Goal: Information Seeking & Learning: Learn about a topic

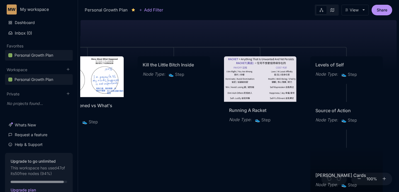
click at [186, 123] on div "😆 Personal Growth Plan Happiness = Optimising for the realisation of your full …" at bounding box center [238, 105] width 316 height 174
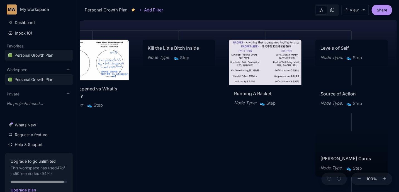
drag, startPoint x: 185, startPoint y: 123, endPoint x: 190, endPoint y: 106, distance: 17.4
click at [190, 106] on div "😆 Personal Growth Plan Happiness = Optimising for the realisation of your full …" at bounding box center [238, 105] width 316 height 174
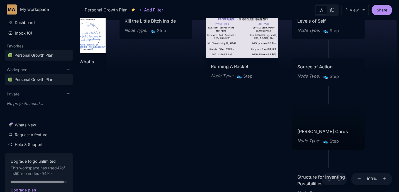
drag, startPoint x: 190, startPoint y: 123, endPoint x: 162, endPoint y: 94, distance: 40.0
click at [158, 94] on div "😆 Personal Growth Plan Happiness = Optimising for the realisation of your full …" at bounding box center [238, 105] width 316 height 174
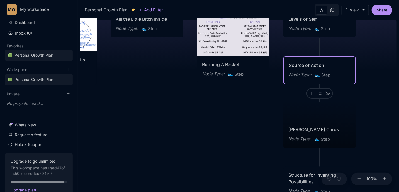
click at [299, 64] on div "Source of Action" at bounding box center [319, 65] width 61 height 7
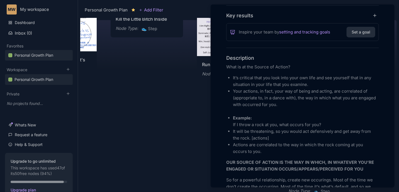
scroll to position [125, 0]
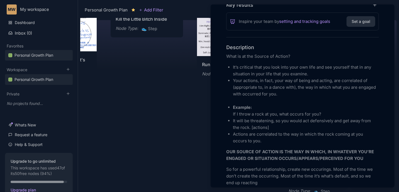
click at [232, 106] on ul "It’s critical that you look into your own life and see yourself that in any sit…" at bounding box center [302, 104] width 153 height 80
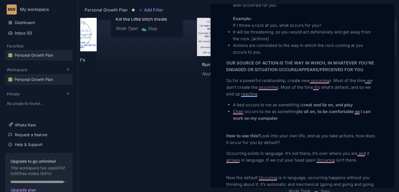
scroll to position [0, 0]
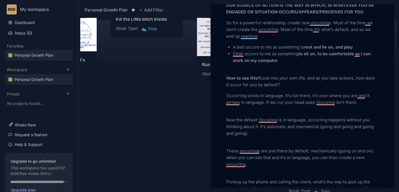
click at [154, 89] on div at bounding box center [199, 96] width 399 height 192
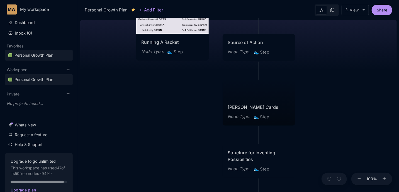
drag, startPoint x: 198, startPoint y: 104, endPoint x: 131, endPoint y: 79, distance: 71.2
click at [131, 79] on div "😆 Personal Growth Plan Happiness = Optimising for the realisation of your full …" at bounding box center [238, 105] width 316 height 174
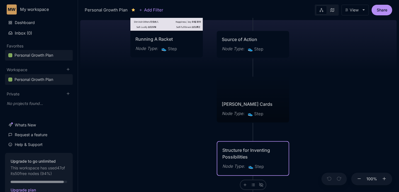
click at [238, 152] on div "Structure for Inventing Possibilities" at bounding box center [252, 152] width 61 height 13
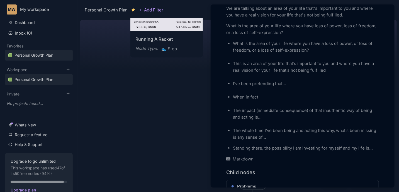
scroll to position [230, 0]
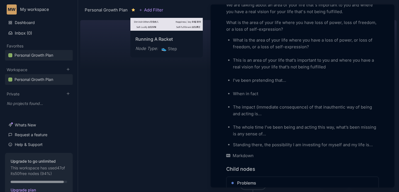
click at [180, 118] on div at bounding box center [199, 96] width 399 height 192
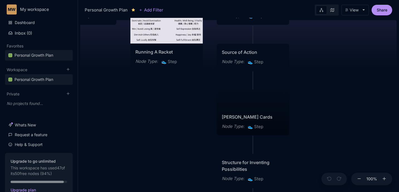
drag, startPoint x: 179, startPoint y: 112, endPoint x: 157, endPoint y: 136, distance: 32.7
click at [180, 135] on div "😆 Personal Growth Plan Happiness = Optimising for the realisation of your full …" at bounding box center [238, 105] width 316 height 174
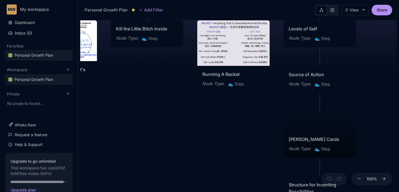
drag, startPoint x: 206, startPoint y: 130, endPoint x: 209, endPoint y: 131, distance: 3.2
click at [209, 130] on div "😆 Personal Growth Plan Happiness = Optimising for the realisation of your full …" at bounding box center [238, 105] width 316 height 174
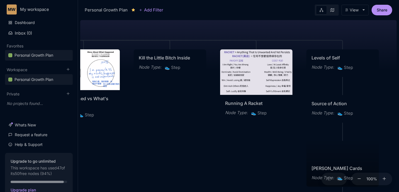
drag, startPoint x: 151, startPoint y: 77, endPoint x: 177, endPoint y: 109, distance: 41.8
click at [177, 109] on div "😆 Personal Growth Plan Happiness = Optimising for the realisation of your full …" at bounding box center [238, 105] width 316 height 174
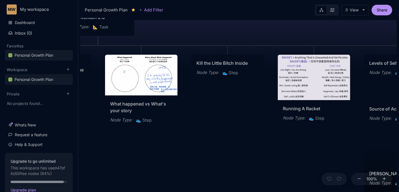
drag, startPoint x: 167, startPoint y: 162, endPoint x: 221, endPoint y: 164, distance: 53.8
click at [221, 164] on div "😆 Personal Growth Plan Happiness = Optimising for the realisation of your full …" at bounding box center [238, 105] width 316 height 174
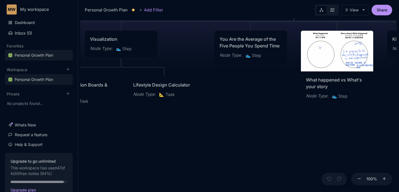
drag, startPoint x: 141, startPoint y: 168, endPoint x: 334, endPoint y: 144, distance: 194.0
click at [334, 144] on div "😆 Personal Growth Plan Happiness = Optimising for the realisation of your full …" at bounding box center [238, 105] width 316 height 174
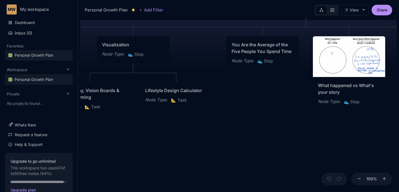
drag, startPoint x: 201, startPoint y: 124, endPoint x: 224, endPoint y: 151, distance: 35.4
click at [224, 151] on div "😆 Personal Growth Plan Happiness = Optimising for the realisation of your full …" at bounding box center [238, 105] width 316 height 174
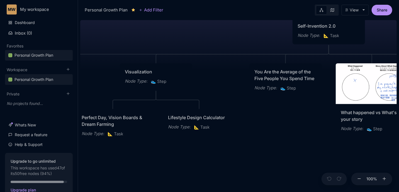
drag, startPoint x: 208, startPoint y: 154, endPoint x: 285, endPoint y: 158, distance: 77.2
click at [285, 158] on div "😆 Personal Growth Plan Happiness = Optimising for the realisation of your full …" at bounding box center [238, 105] width 316 height 174
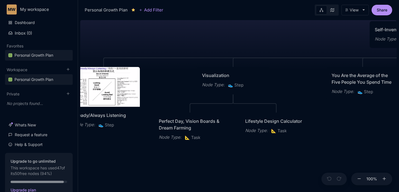
drag, startPoint x: 231, startPoint y: 169, endPoint x: 386, endPoint y: 165, distance: 155.2
click at [386, 165] on div "😆 Personal Growth Plan Happiness = Optimising for the realisation of your full …" at bounding box center [238, 105] width 316 height 174
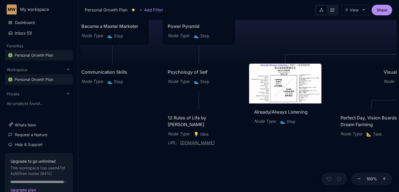
drag, startPoint x: 242, startPoint y: 149, endPoint x: 268, endPoint y: 149, distance: 26.5
click at [268, 149] on div "😆 Personal Growth Plan Happiness = Optimising for the realisation of your full …" at bounding box center [238, 105] width 316 height 174
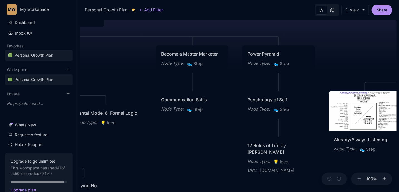
drag, startPoint x: 143, startPoint y: 125, endPoint x: 223, endPoint y: 153, distance: 84.3
click at [223, 153] on div "😆 Personal Growth Plan Happiness = Optimising for the realisation of your full …" at bounding box center [238, 105] width 316 height 174
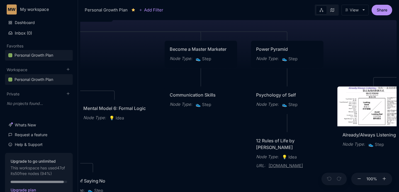
drag, startPoint x: 213, startPoint y: 149, endPoint x: 222, endPoint y: 145, distance: 9.8
click at [222, 145] on div "😆 Personal Growth Plan Happiness = Optimising for the realisation of your full …" at bounding box center [238, 105] width 316 height 174
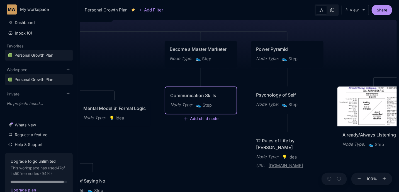
drag, startPoint x: 177, startPoint y: 167, endPoint x: 261, endPoint y: 136, distance: 90.0
click at [261, 136] on div "😆 Personal Growth Plan Happiness = Optimising for the realisation of your full …" at bounding box center [238, 105] width 316 height 174
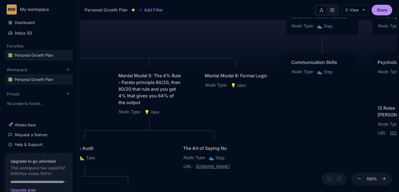
drag, startPoint x: 206, startPoint y: 116, endPoint x: 260, endPoint y: 113, distance: 53.8
click at [260, 114] on div "😆 Personal Growth Plan Happiness = Optimising for the realisation of your full …" at bounding box center [238, 105] width 316 height 174
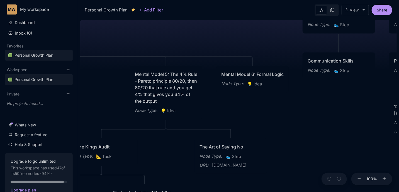
drag, startPoint x: 239, startPoint y: 112, endPoint x: 248, endPoint y: 104, distance: 12.1
click at [248, 104] on div "😆 Personal Growth Plan Happiness = Optimising for the realisation of your full …" at bounding box center [238, 105] width 316 height 174
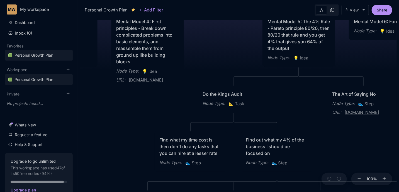
drag, startPoint x: 172, startPoint y: 151, endPoint x: 288, endPoint y: 107, distance: 124.6
click at [295, 107] on div "😆 Personal Growth Plan Happiness = Optimising for the realisation of your full …" at bounding box center [238, 105] width 316 height 174
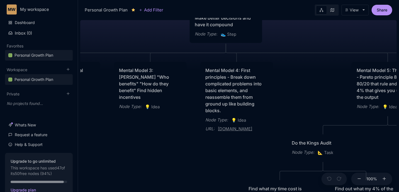
drag, startPoint x: 156, startPoint y: 92, endPoint x: 245, endPoint y: 140, distance: 100.8
click at [245, 140] on div "😆 Personal Growth Plan Happiness = Optimising for the realisation of your full …" at bounding box center [238, 105] width 316 height 174
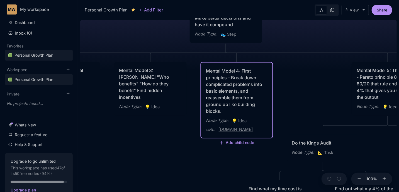
click at [249, 88] on div "Mental Model 4: First principles - Break down complicated problems into basic e…" at bounding box center [236, 90] width 61 height 47
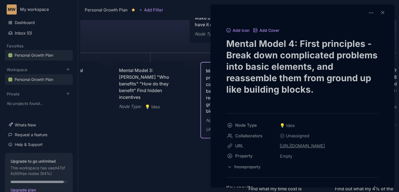
drag, startPoint x: 226, startPoint y: 41, endPoint x: 241, endPoint y: 41, distance: 14.8
click at [171, 88] on div at bounding box center [199, 96] width 399 height 192
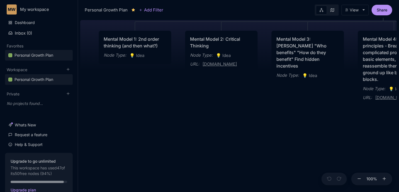
drag, startPoint x: 164, startPoint y: 145, endPoint x: 318, endPoint y: 114, distance: 157.7
click at [318, 114] on div "😆 Personal Growth Plan Happiness = Optimising for the realisation of your full …" at bounding box center [238, 105] width 316 height 174
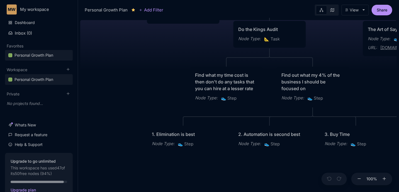
drag, startPoint x: 318, startPoint y: 114, endPoint x: 107, endPoint y: 32, distance: 226.3
click at [107, 32] on div "😆 Personal Growth Plan Happiness = Optimising for the realisation of your full …" at bounding box center [238, 105] width 316 height 174
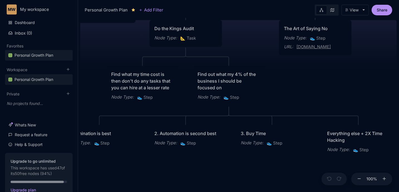
drag, startPoint x: 195, startPoint y: 47, endPoint x: 98, endPoint y: 44, distance: 96.4
click at [99, 44] on div "😆 Personal Growth Plan Happiness = Optimising for the realisation of your full …" at bounding box center [238, 105] width 316 height 174
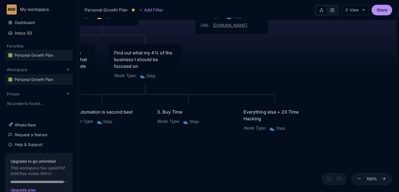
drag, startPoint x: 314, startPoint y: 87, endPoint x: 242, endPoint y: 67, distance: 74.0
click at [242, 67] on div "😆 Personal Growth Plan Happiness = Optimising for the realisation of your full …" at bounding box center [238, 105] width 316 height 174
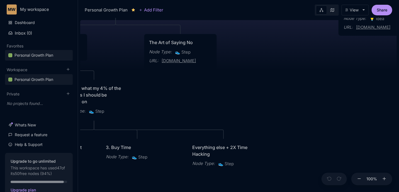
drag, startPoint x: 288, startPoint y: 69, endPoint x: 217, endPoint y: 117, distance: 85.3
click at [217, 117] on div "😆 Personal Growth Plan Happiness = Optimising for the realisation of your full …" at bounding box center [238, 105] width 316 height 174
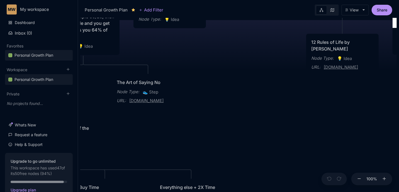
drag, startPoint x: 277, startPoint y: 107, endPoint x: 229, endPoint y: 160, distance: 71.6
click at [229, 160] on div "😆 Personal Growth Plan Happiness = Optimising for the realisation of your full …" at bounding box center [238, 105] width 316 height 174
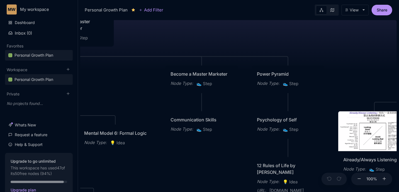
drag, startPoint x: 226, startPoint y: 113, endPoint x: 220, endPoint y: 182, distance: 69.9
click at [220, 182] on div "😆 Personal Growth Plan Happiness = Optimising for the realisation of your full …" at bounding box center [238, 105] width 316 height 174
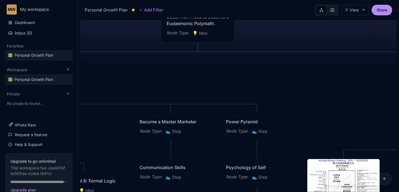
drag, startPoint x: 207, startPoint y: 27, endPoint x: 161, endPoint y: 74, distance: 65.6
click at [162, 74] on div "😆 Personal Growth Plan Happiness = Optimising for the realisation of your full …" at bounding box center [238, 105] width 316 height 174
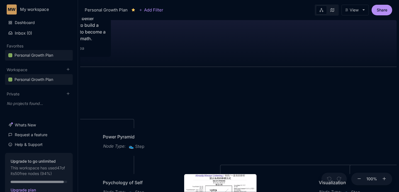
drag, startPoint x: 286, startPoint y: 79, endPoint x: 134, endPoint y: 87, distance: 152.6
click at [134, 87] on div "😆 Personal Growth Plan Happiness = Optimising for the realisation of your full …" at bounding box center [238, 105] width 316 height 174
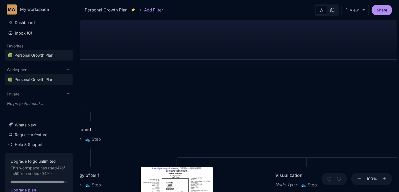
drag, startPoint x: 267, startPoint y: 108, endPoint x: 141, endPoint y: 16, distance: 156.0
click at [141, 16] on div "Personal Growth Plan Add Filter View Share 😆 Personal Growth Plan Happiness = O…" at bounding box center [238, 96] width 321 height 192
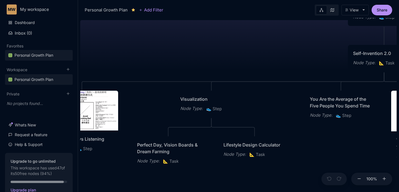
drag, startPoint x: 217, startPoint y: 44, endPoint x: 270, endPoint y: 59, distance: 55.5
click at [278, 60] on div "😆 Personal Growth Plan Happiness = Optimising for the realisation of your full …" at bounding box center [238, 105] width 316 height 174
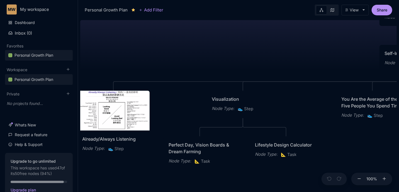
drag, startPoint x: 172, startPoint y: 40, endPoint x: 276, endPoint y: 86, distance: 114.5
click at [278, 86] on div "😆 Personal Growth Plan Happiness = Optimising for the realisation of your full …" at bounding box center [238, 105] width 316 height 174
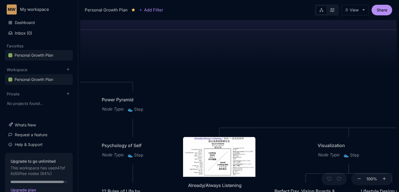
drag, startPoint x: 188, startPoint y: 72, endPoint x: 299, endPoint y: 104, distance: 115.1
click at [299, 104] on div "😆 Personal Growth Plan Happiness = Optimising for the realisation of your full …" at bounding box center [238, 105] width 316 height 174
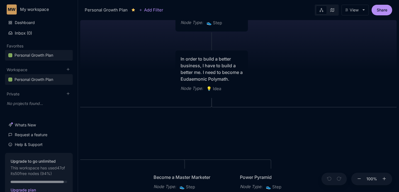
drag, startPoint x: 201, startPoint y: 77, endPoint x: 231, endPoint y: 130, distance: 61.3
click at [230, 129] on div "😆 Personal Growth Plan Happiness = Optimising for the realisation of your full …" at bounding box center [238, 105] width 316 height 174
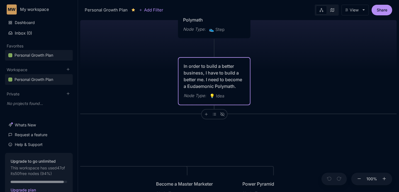
click at [216, 80] on div "In order to build a better business, I have to build a better me. I need to bec…" at bounding box center [214, 76] width 61 height 27
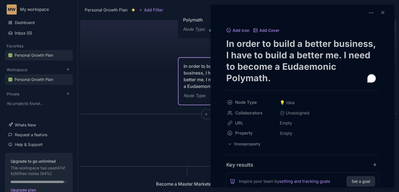
drag
click at [284, 77] on textarea "In order to build a better business, I have to build a better me. I need to bec…" at bounding box center [302, 61] width 153 height 46
click at [262, 80] on textarea "In order to build a better business, I have to build a better me. I need to bec…" at bounding box center [302, 61] width 153 height 46
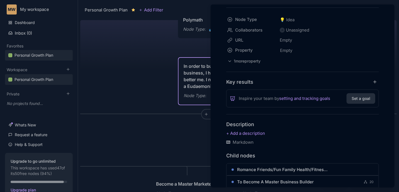
scroll to position [104, 0]
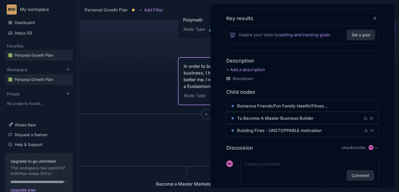
click at [121, 50] on div at bounding box center [199, 96] width 399 height 192
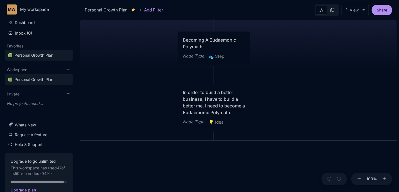
click at [143, 191] on html "MW My workspace Dashboard Inbox ( 0 ) Favorites Personal Growth Plan To pick up…" at bounding box center [199, 96] width 399 height 192
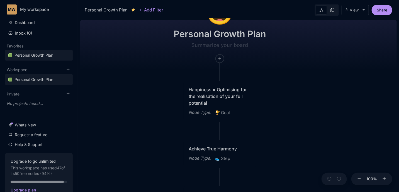
click at [161, 85] on div "😆 Personal Growth Plan Happiness = Optimising for the realisation of your full …" at bounding box center [238, 105] width 316 height 174
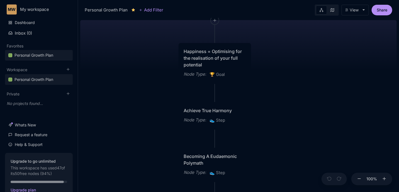
click at [156, 82] on div "😆 Personal Growth Plan Happiness = Optimising for the realisation of your full …" at bounding box center [238, 105] width 316 height 174
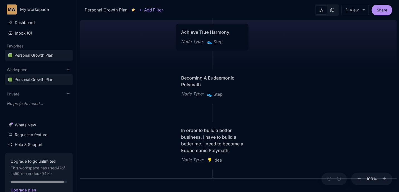
click at [196, 79] on div "Becoming A Eudaemonic Polymath" at bounding box center [212, 80] width 62 height 13
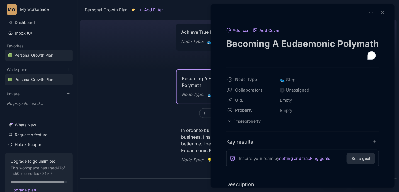
drag, startPoint x: 271, startPoint y: 55, endPoint x: 23, endPoint y: 64, distance: 248.3
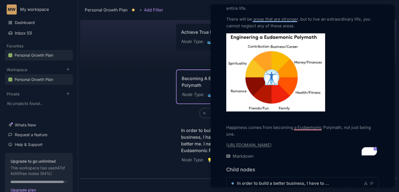
scroll to position [327, 0]
